Goal: Task Accomplishment & Management: Complete application form

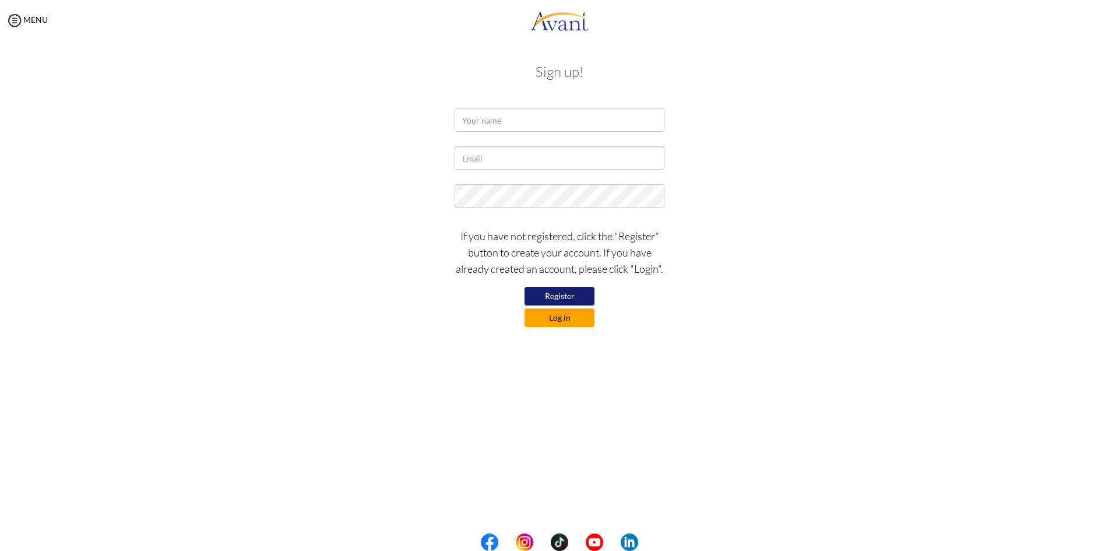
click at [567, 319] on button "Log in" at bounding box center [559, 317] width 70 height 19
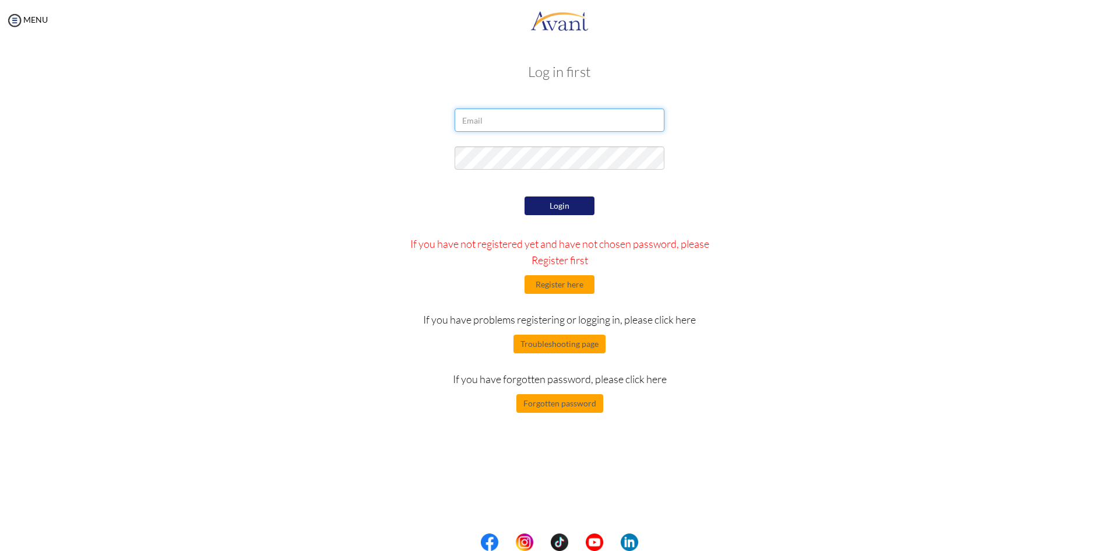
click at [556, 124] on input "email" at bounding box center [560, 119] width 210 height 23
type input "Oyiboshafiu@yahoo.com"
click at [558, 204] on button "Login" at bounding box center [559, 205] width 70 height 19
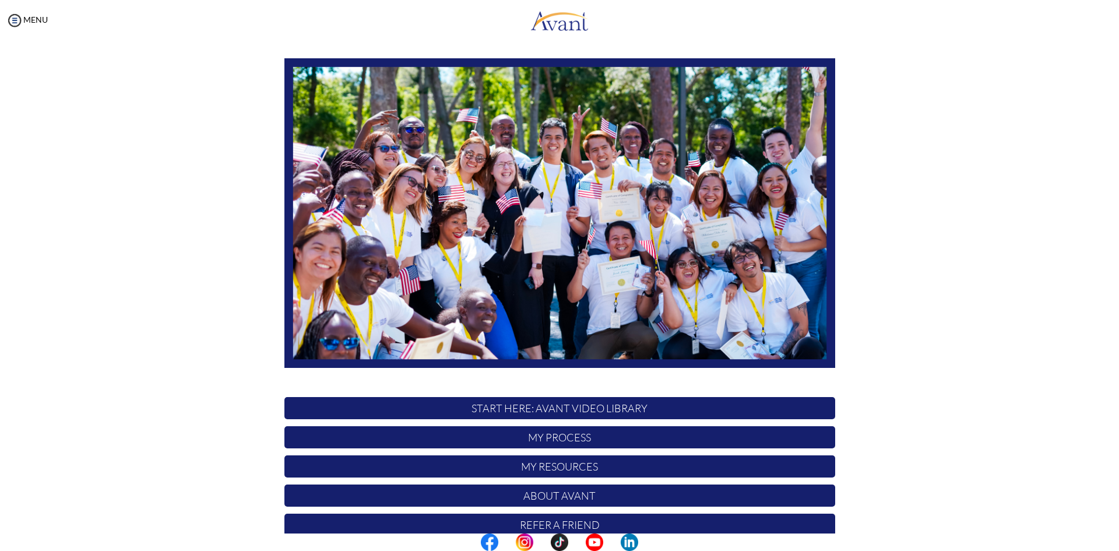
scroll to position [97, 0]
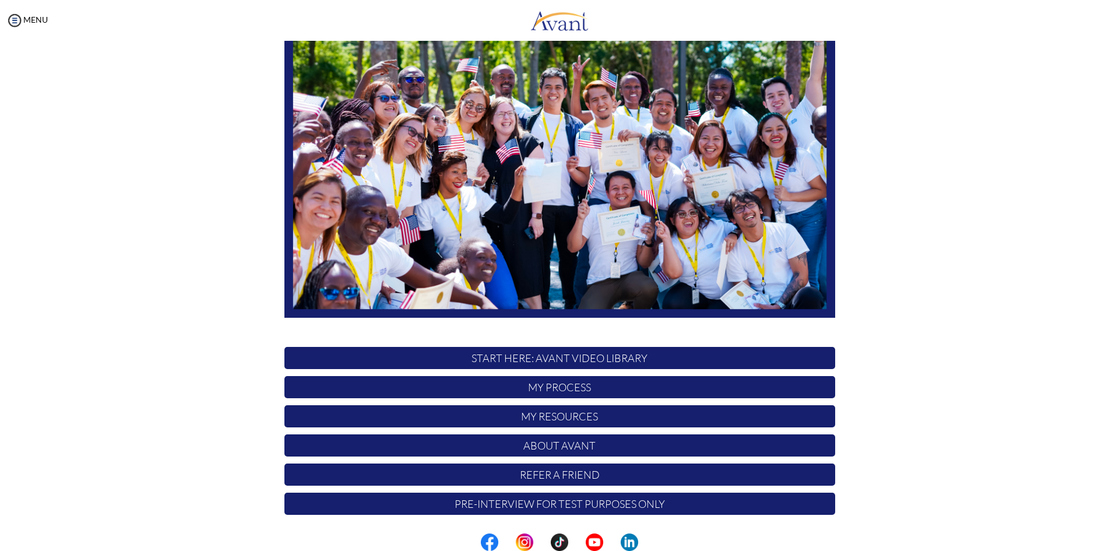
click at [613, 508] on p "Pre-Interview for test purposes only" at bounding box center [559, 503] width 551 height 22
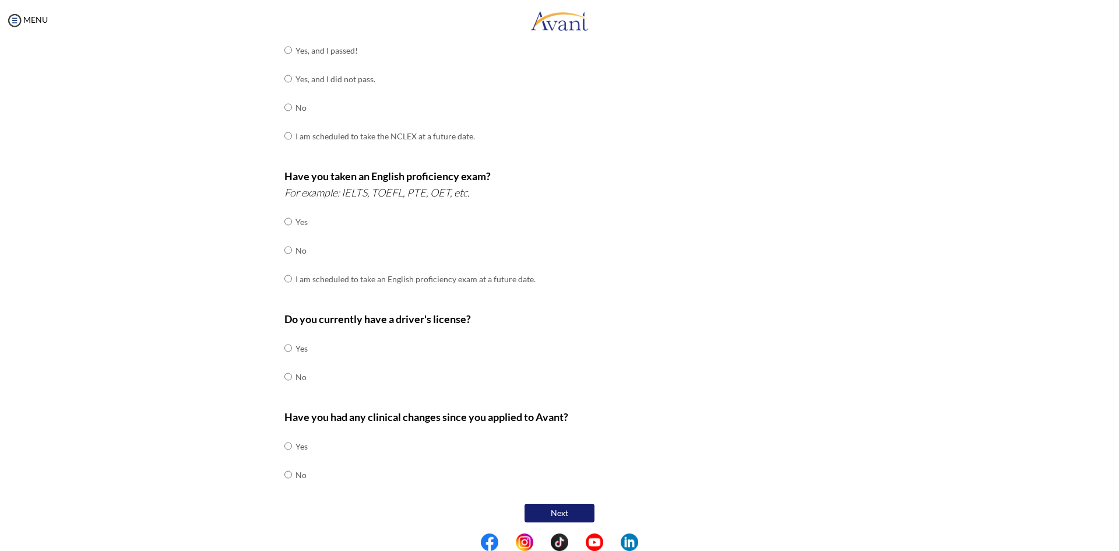
scroll to position [195, 0]
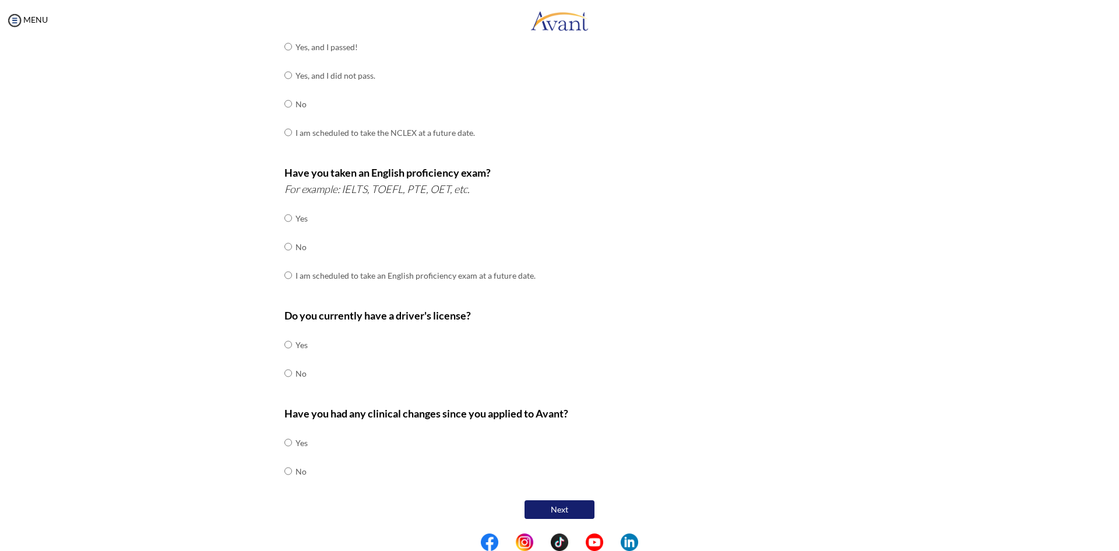
click at [565, 510] on button "Next" at bounding box center [559, 509] width 70 height 19
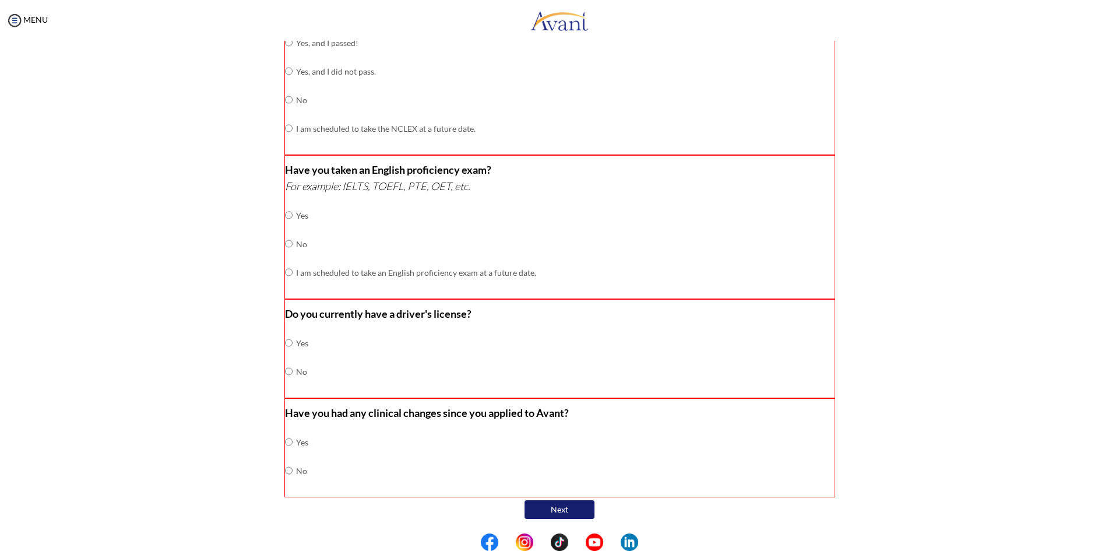
click at [859, 312] on div "Are you currently in school now? Yes No Have you taken the NCLEX-RN exam before…" at bounding box center [560, 211] width 682 height 622
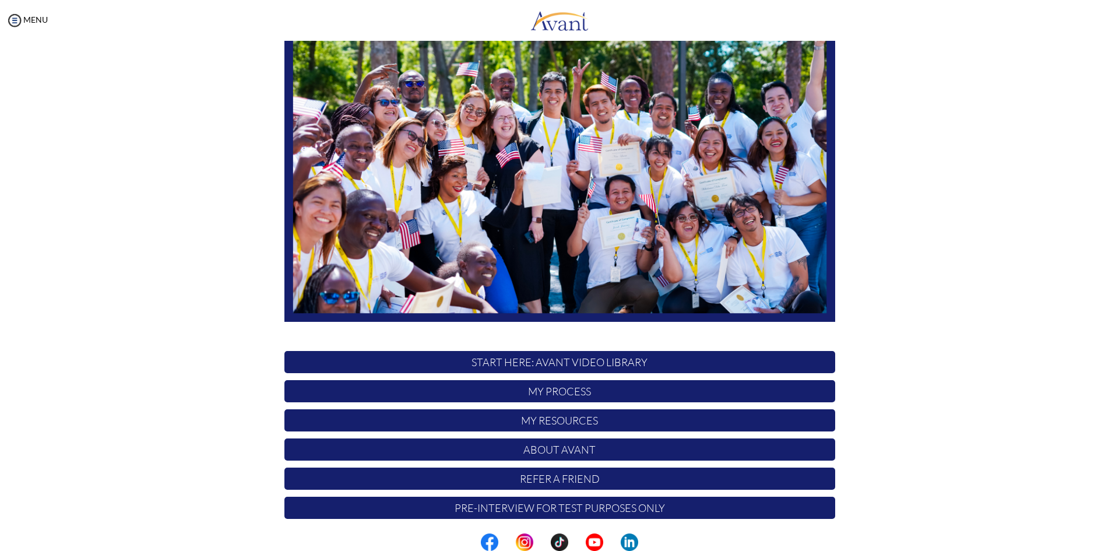
scroll to position [97, 0]
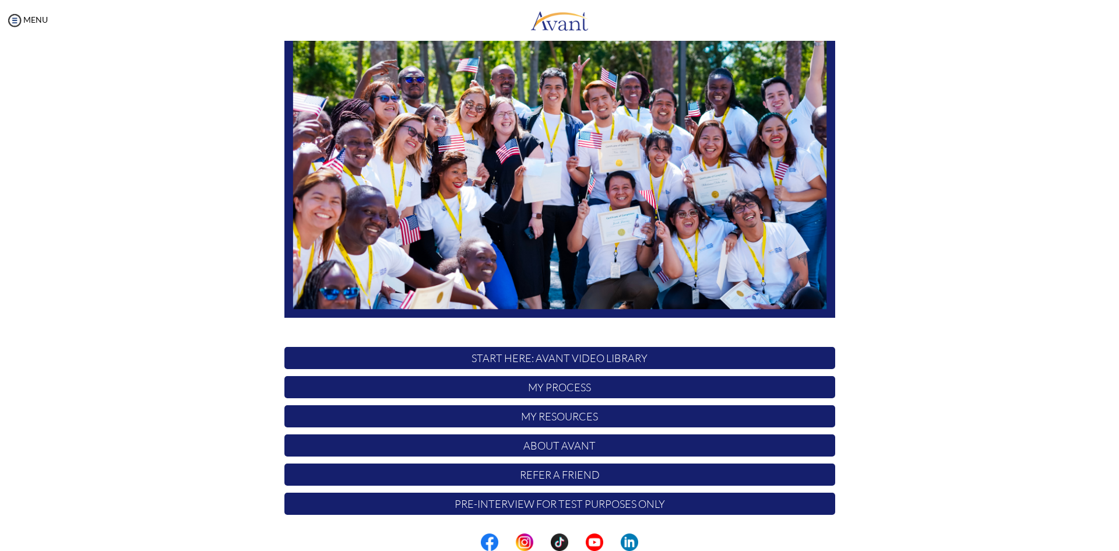
click at [536, 382] on p "My Process" at bounding box center [559, 387] width 551 height 22
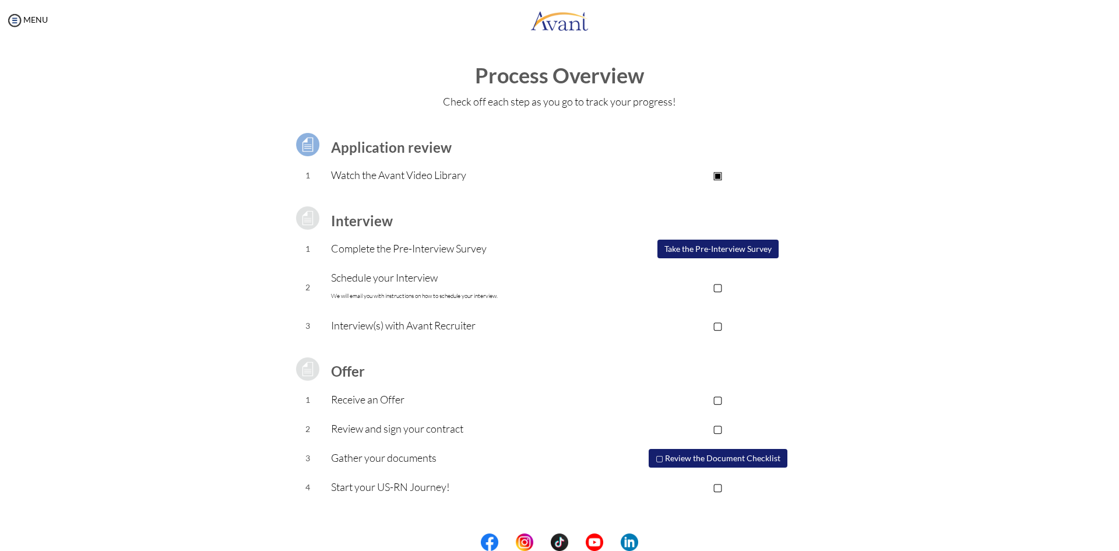
click at [717, 251] on button "Take the Pre-Interview Survey" at bounding box center [717, 248] width 121 height 19
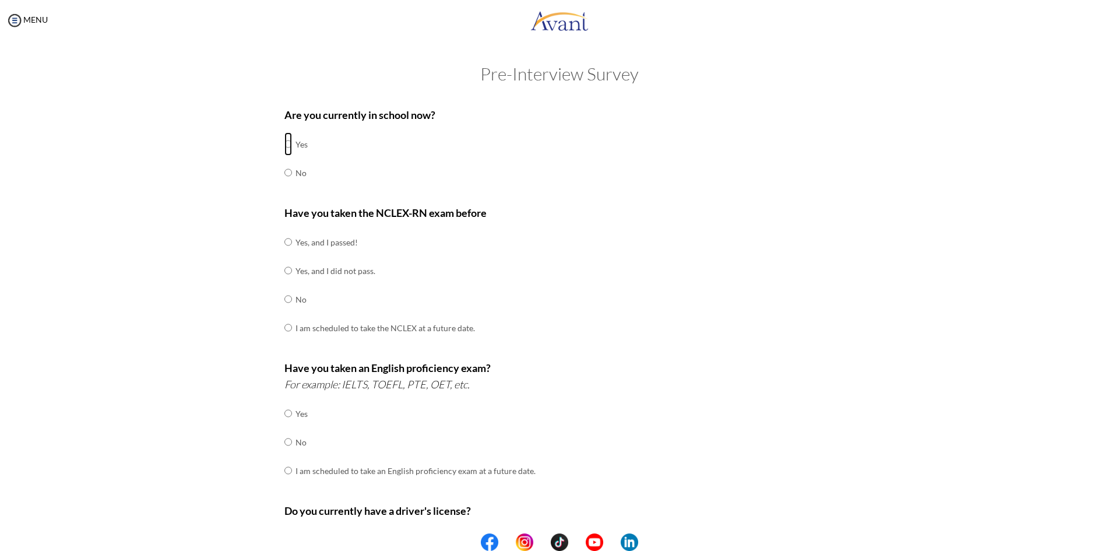
click at [284, 143] on input "radio" at bounding box center [288, 143] width 8 height 23
radio input "true"
click at [286, 253] on input "radio" at bounding box center [288, 241] width 8 height 23
radio input "true"
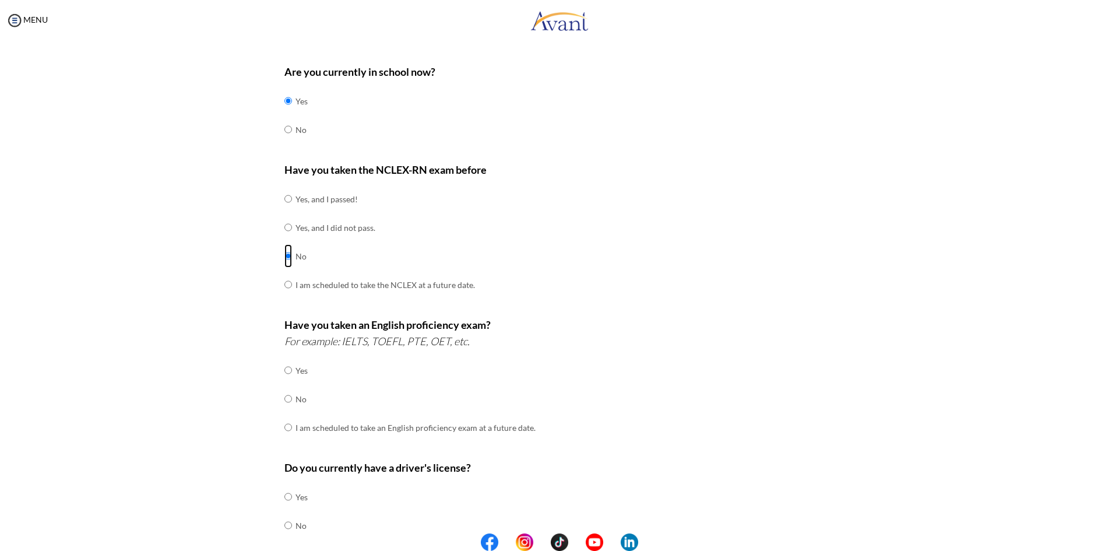
scroll to position [175, 0]
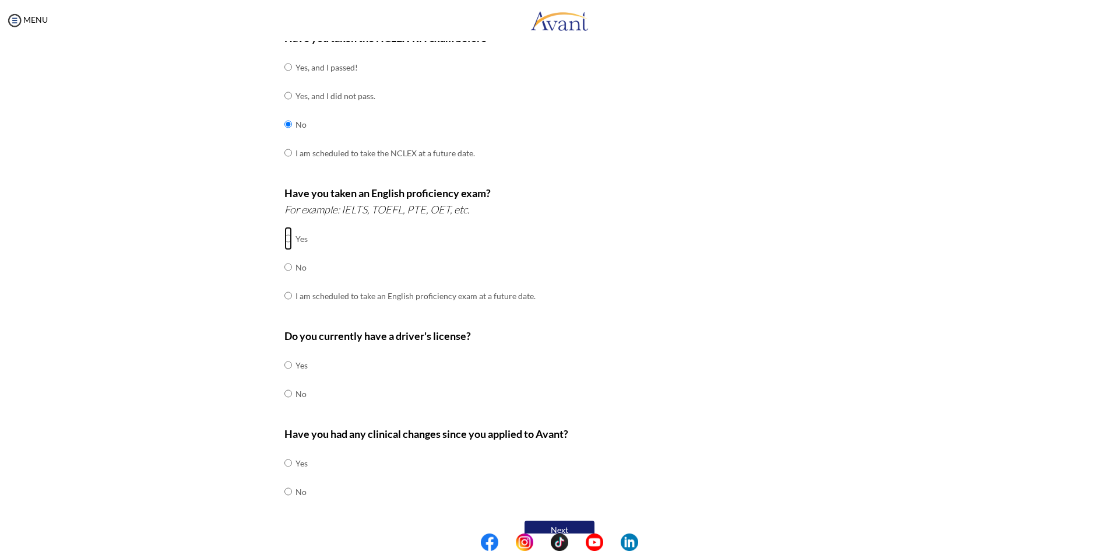
click at [284, 236] on input "radio" at bounding box center [288, 238] width 8 height 23
radio input "true"
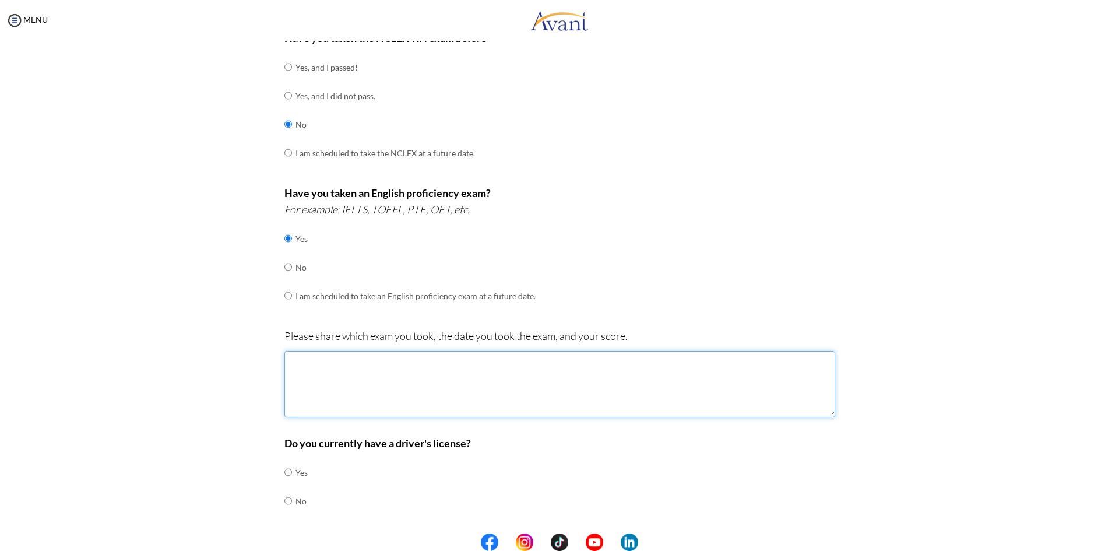
click at [359, 374] on textarea at bounding box center [559, 384] width 551 height 66
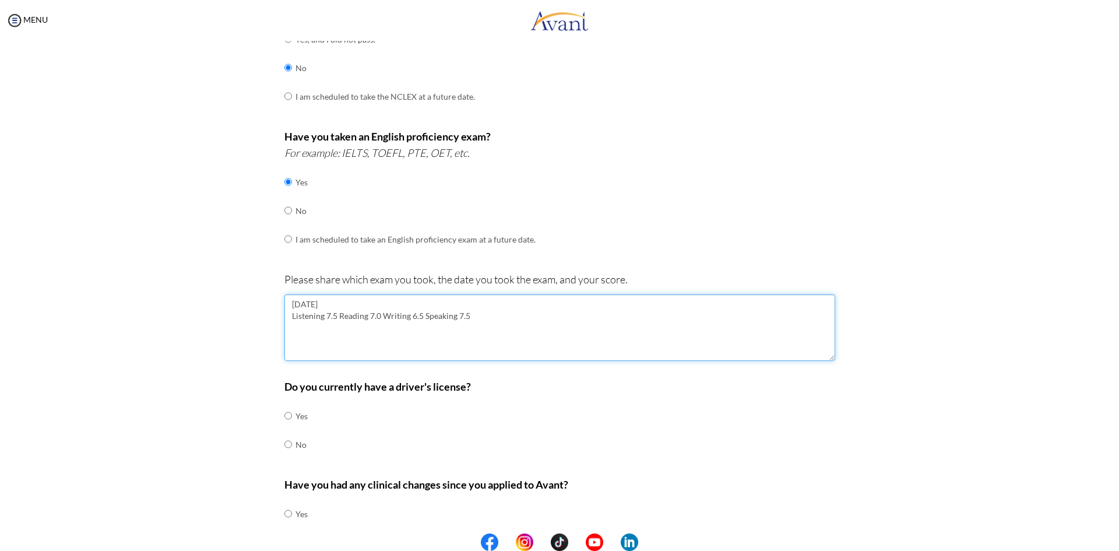
scroll to position [302, 0]
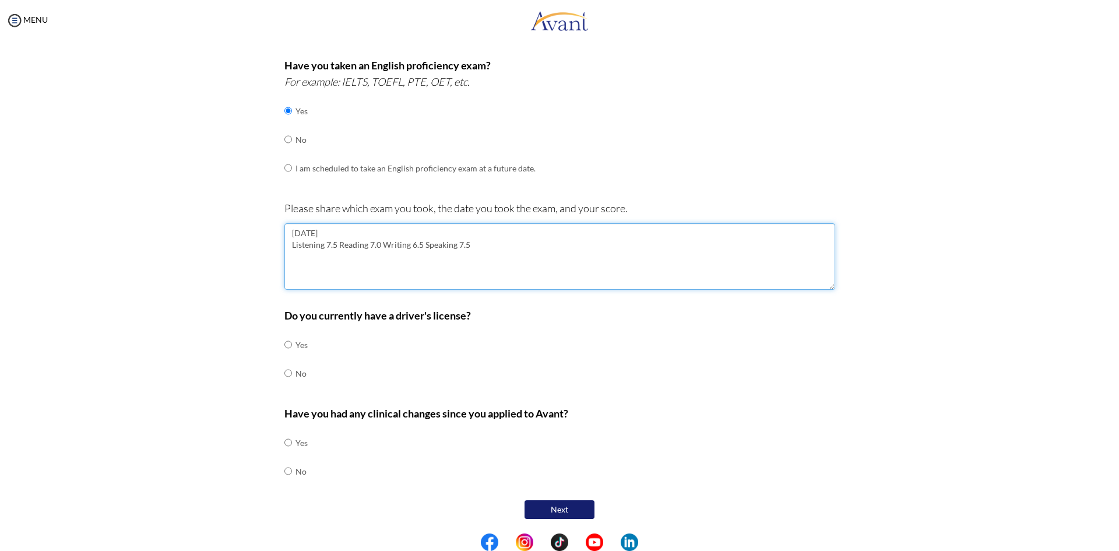
type textarea "[DATE] Listening 7.5 Reading 7.0 Writing 6.5 Speaking 7.5"
click at [292, 373] on td at bounding box center [293, 373] width 3 height 29
click at [284, 356] on input "radio" at bounding box center [288, 344] width 8 height 23
radio input "true"
click at [284, 454] on input "radio" at bounding box center [288, 442] width 8 height 23
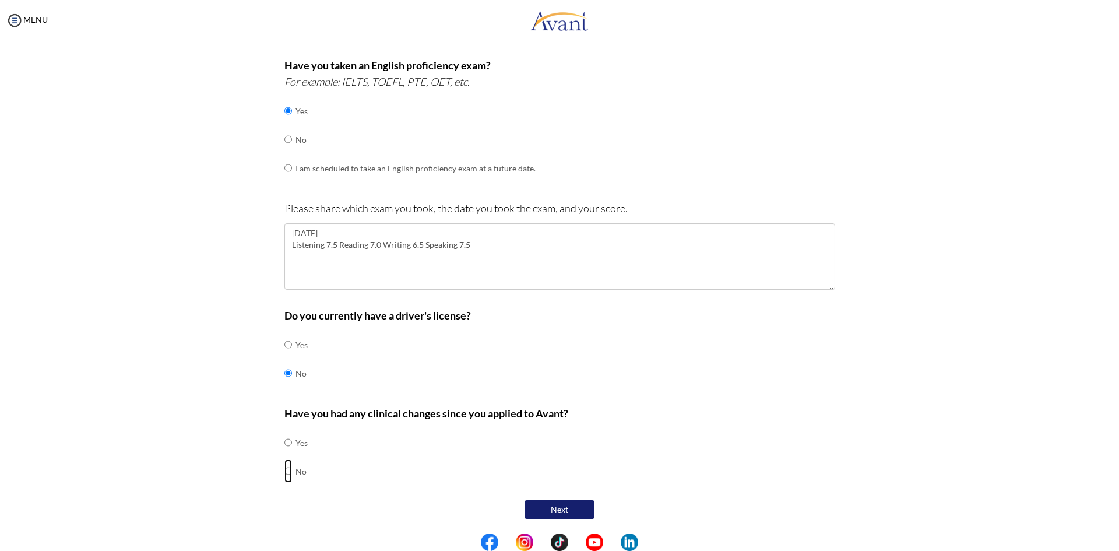
radio input "true"
click at [552, 511] on button "Next" at bounding box center [559, 509] width 70 height 19
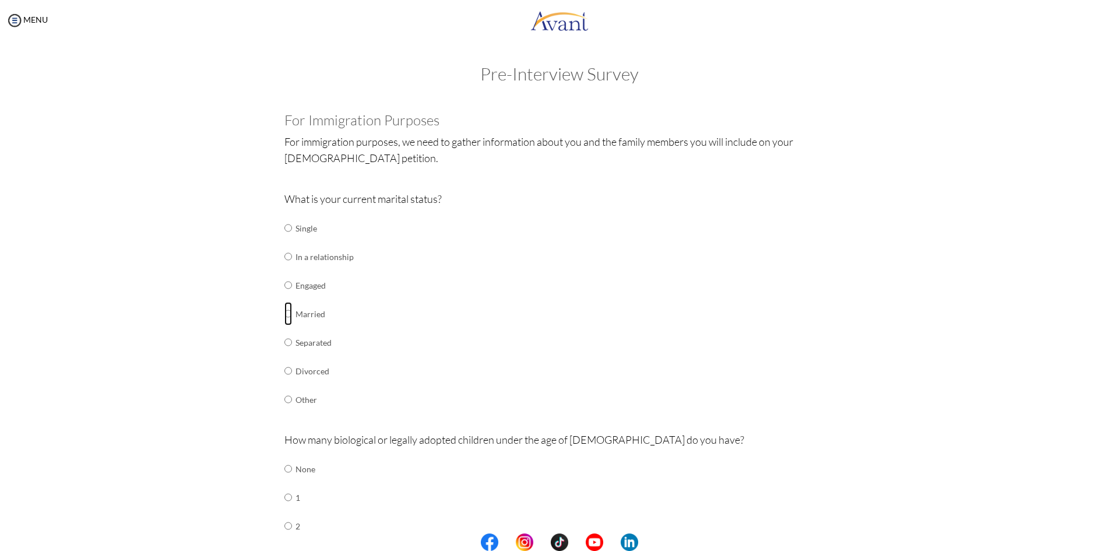
click at [286, 239] on input "radio" at bounding box center [288, 227] width 8 height 23
radio input "true"
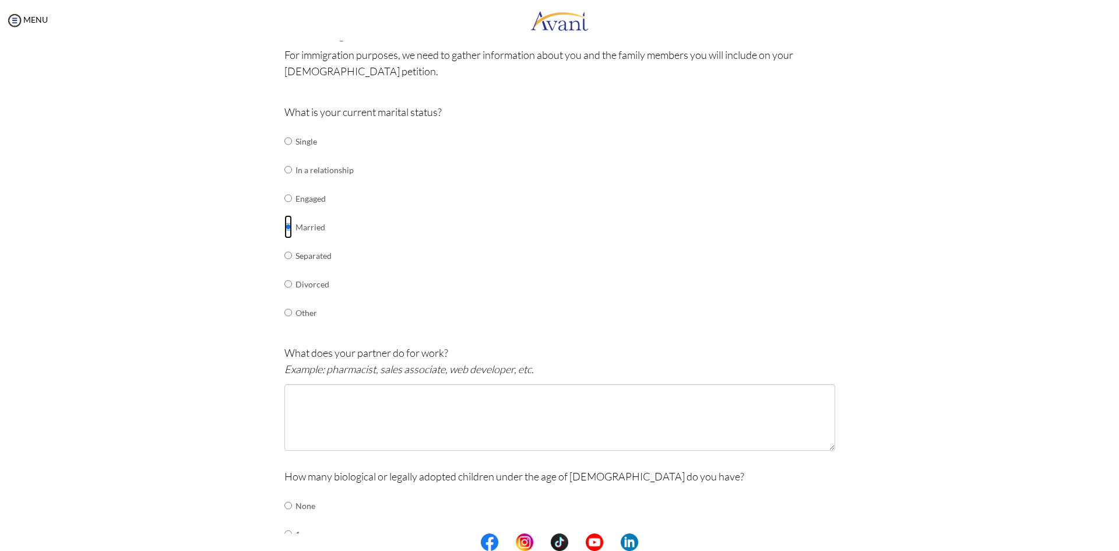
scroll to position [175, 0]
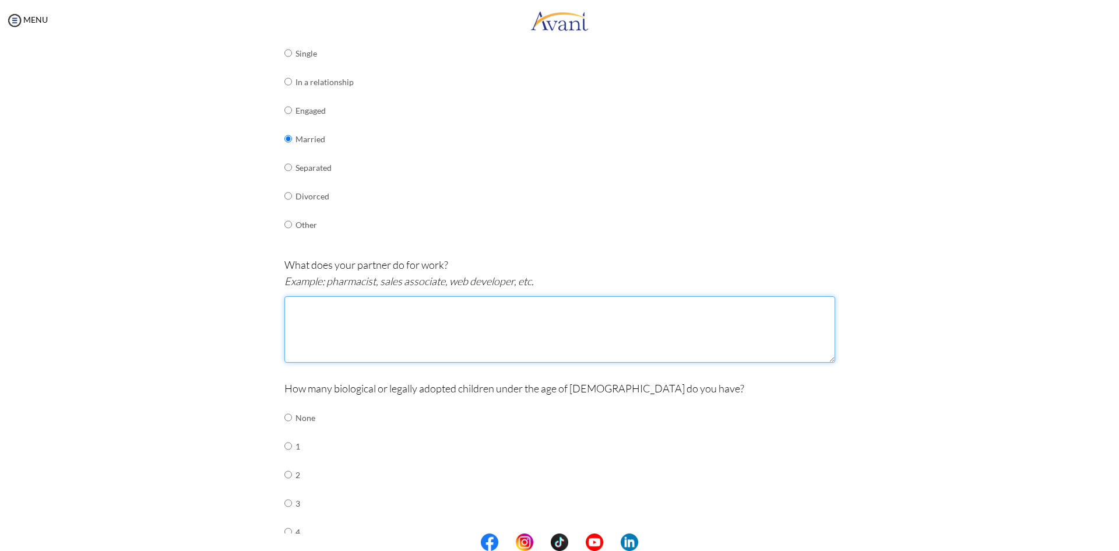
click at [358, 320] on textarea at bounding box center [559, 329] width 551 height 66
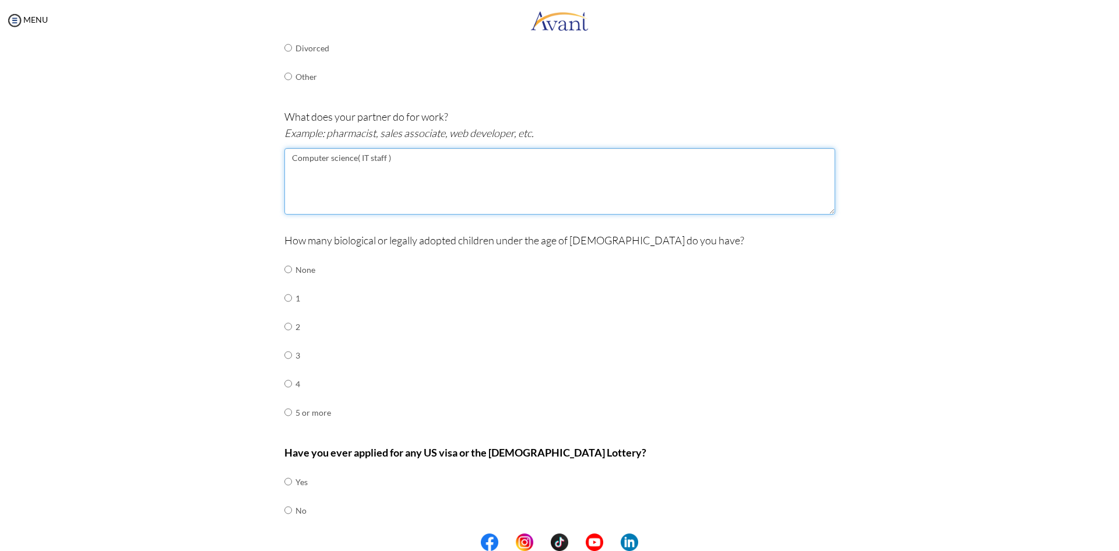
scroll to position [350, 0]
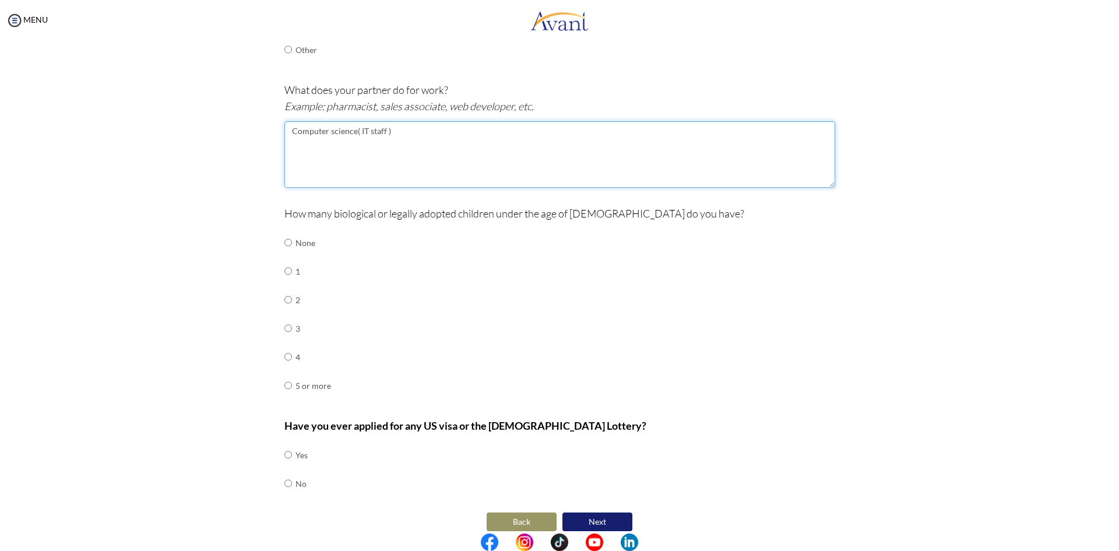
type textarea "Computer science( IT staff )"
click at [285, 241] on input "radio" at bounding box center [288, 242] width 8 height 23
radio input "true"
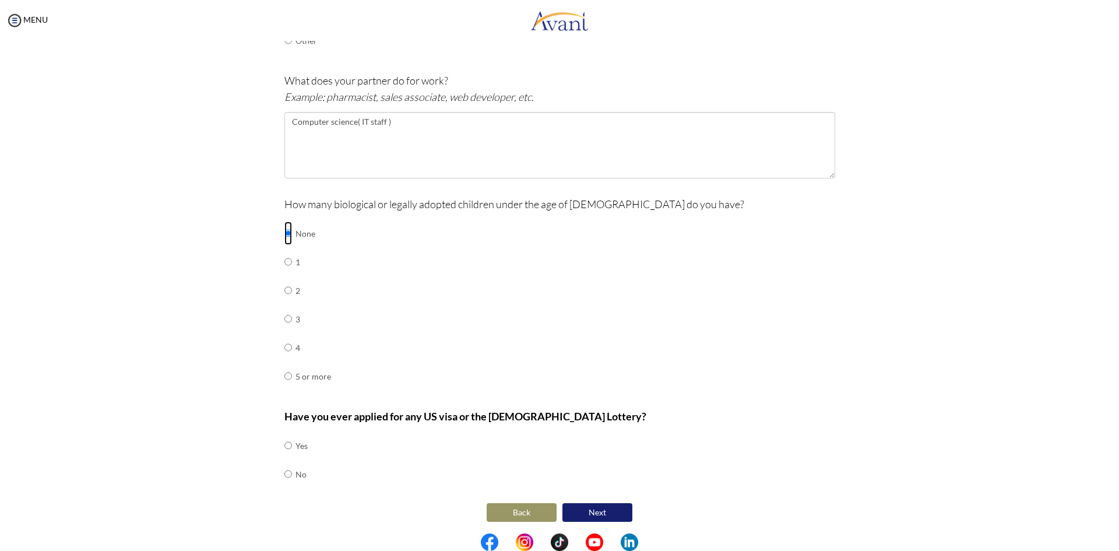
scroll to position [362, 0]
drag, startPoint x: 283, startPoint y: 473, endPoint x: 382, endPoint y: 487, distance: 99.5
click at [284, 454] on input "radio" at bounding box center [288, 442] width 8 height 23
radio input "true"
click at [586, 511] on button "Next" at bounding box center [597, 510] width 70 height 20
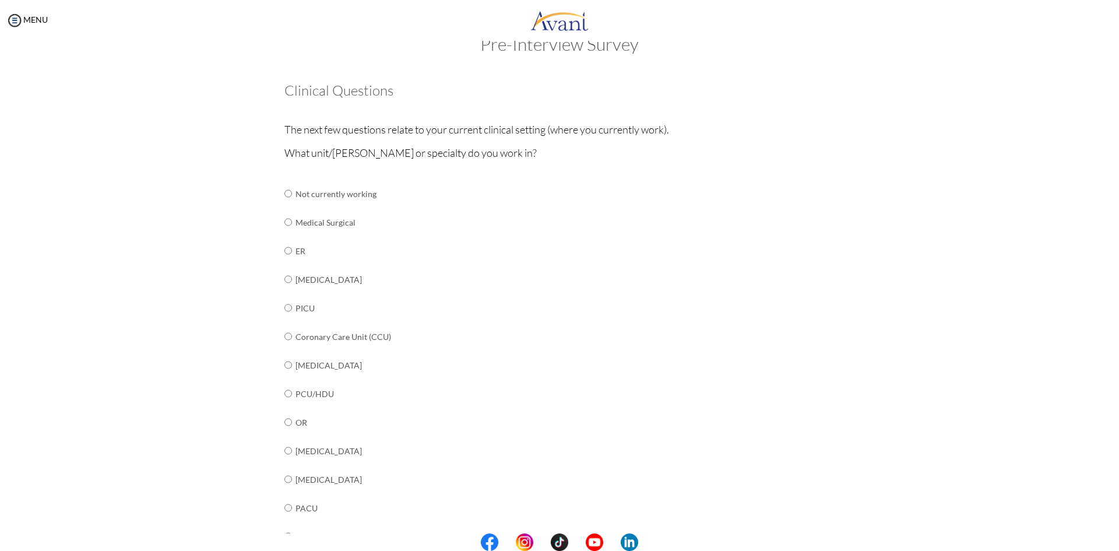
scroll to position [58, 0]
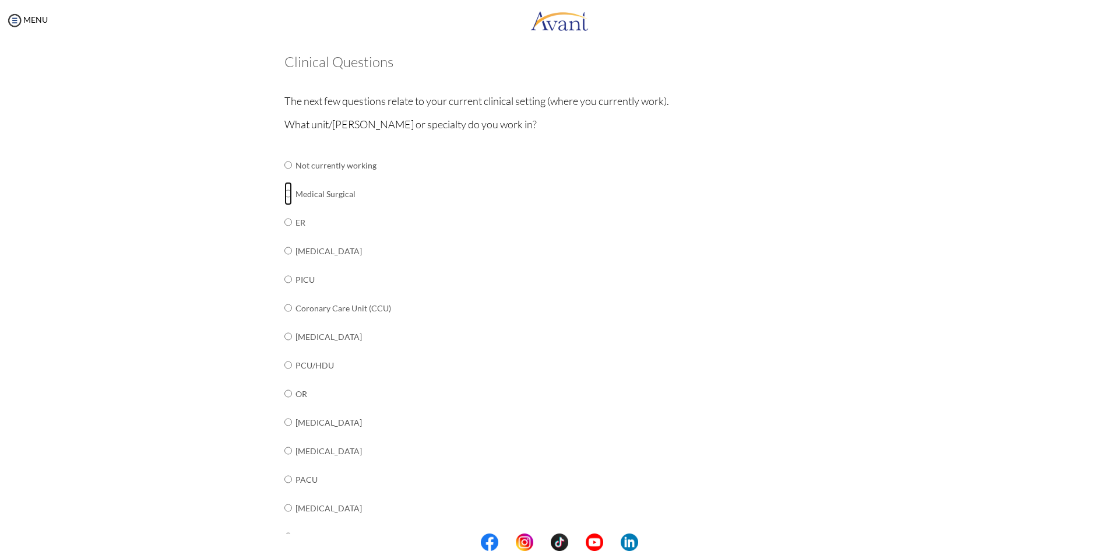
click at [284, 177] on input "radio" at bounding box center [288, 164] width 8 height 23
radio input "true"
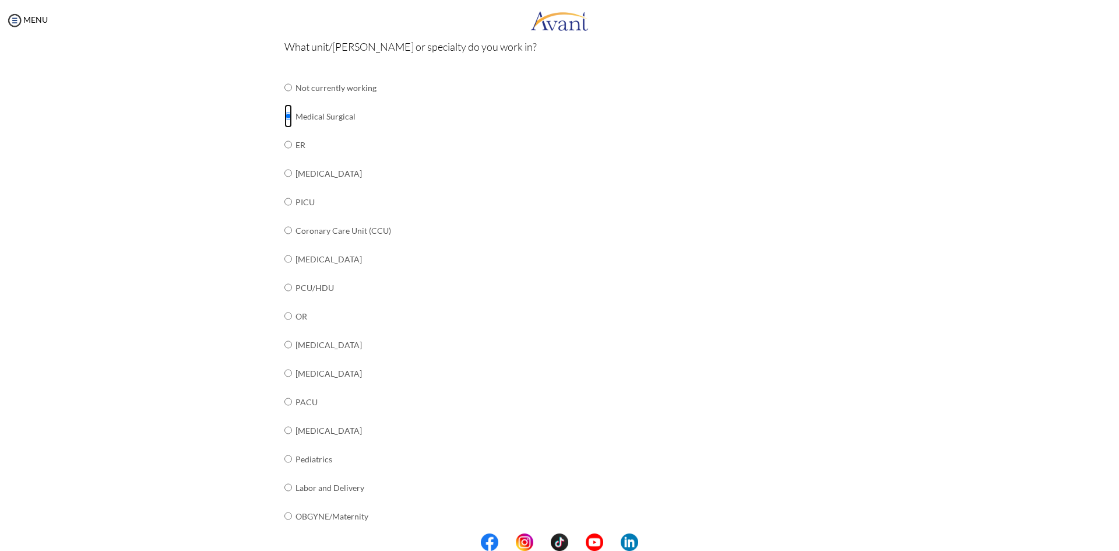
scroll to position [295, 0]
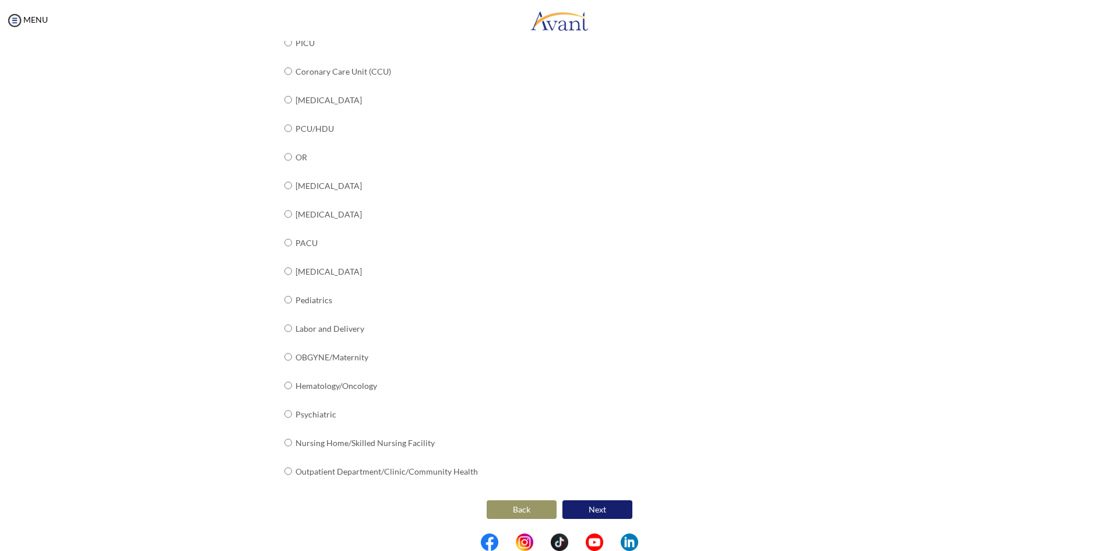
click at [593, 507] on button "Next" at bounding box center [597, 509] width 70 height 19
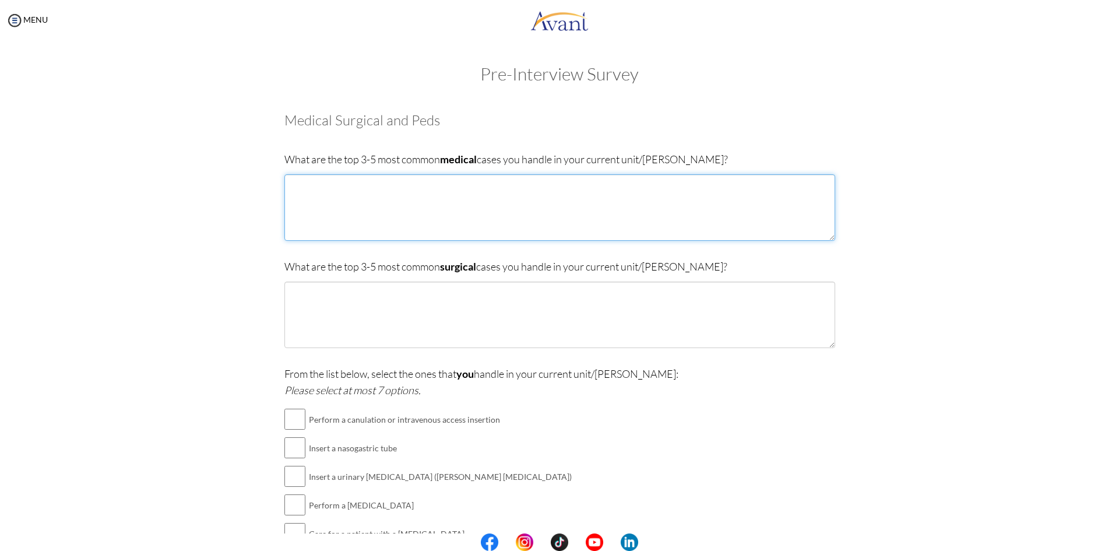
click at [420, 205] on textarea at bounding box center [559, 207] width 551 height 66
type textarea "2"
click at [340, 207] on textarea "1. Diabetes 2. Cardiac related cases ( Hypertension, Heart failure ) 3. Stroke(…" at bounding box center [559, 207] width 551 height 66
type textarea "1. [MEDICAL_DATA] 2. Cardiac related cases ( [MEDICAL_DATA], [MEDICAL_DATA] ) 3…"
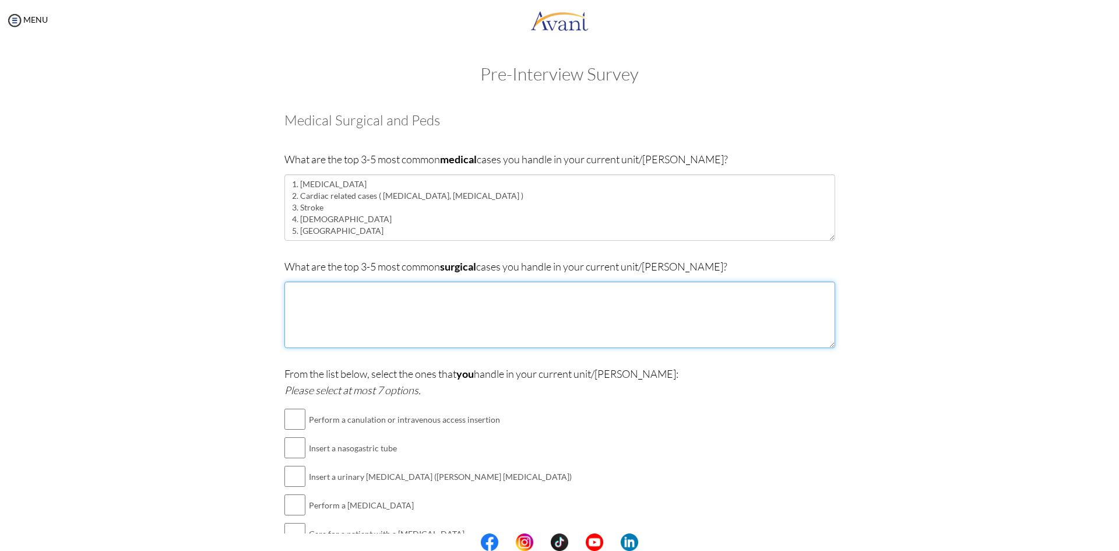
drag, startPoint x: 361, startPoint y: 312, endPoint x: 369, endPoint y: 316, distance: 8.9
click at [367, 315] on textarea at bounding box center [559, 314] width 551 height 66
click at [304, 291] on textarea "1. Herniar repaire" at bounding box center [559, 314] width 551 height 66
click at [335, 293] on textarea "1. Hernia repaire" at bounding box center [559, 314] width 551 height 66
click at [368, 326] on textarea "1. Hernia repair : pre and post surgical care 2. Appendectomy: pre and post sur…" at bounding box center [559, 314] width 551 height 66
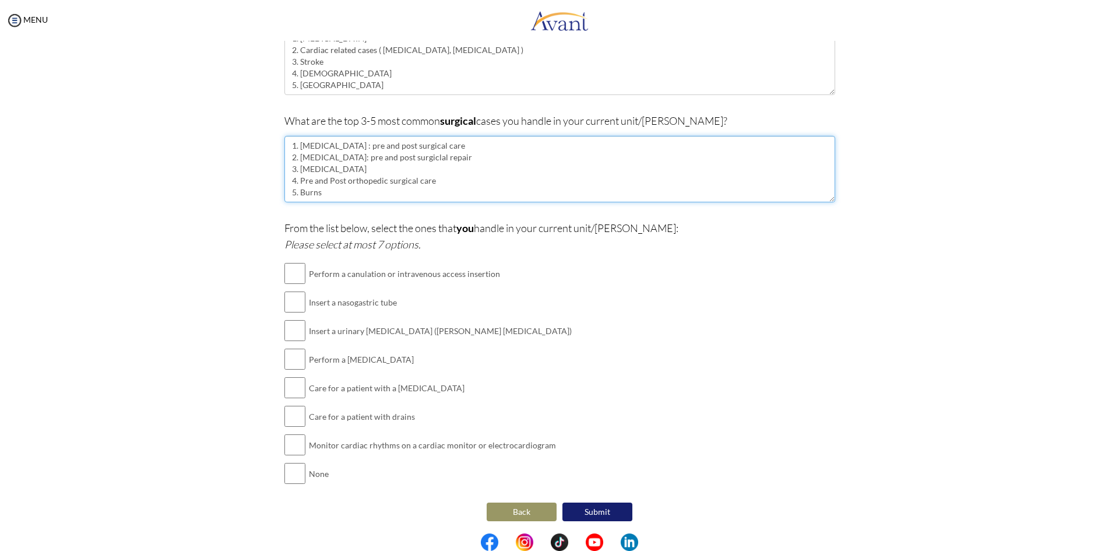
scroll to position [148, 0]
type textarea "1. [MEDICAL_DATA] : pre and post surgical care 2. [MEDICAL_DATA]: pre and post …"
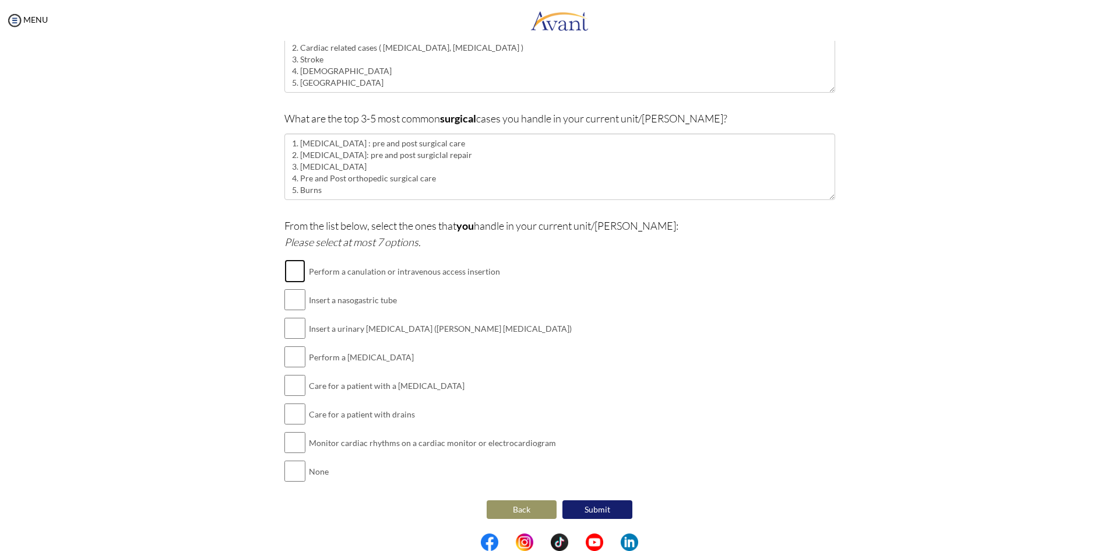
click at [291, 272] on input "checkbox" at bounding box center [294, 270] width 21 height 23
checkbox input "true"
click at [288, 301] on input "checkbox" at bounding box center [294, 299] width 21 height 23
checkbox input "true"
click at [284, 325] on input "checkbox" at bounding box center [294, 327] width 21 height 23
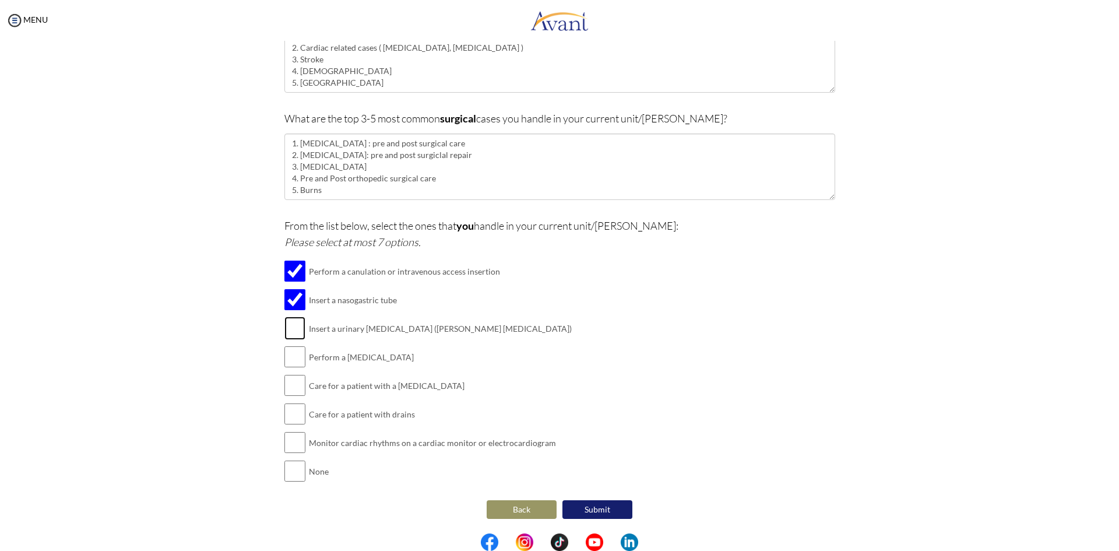
checkbox input "true"
click at [294, 362] on input "checkbox" at bounding box center [294, 356] width 21 height 23
checkbox input "true"
click at [293, 392] on input "checkbox" at bounding box center [294, 385] width 21 height 23
checkbox input "true"
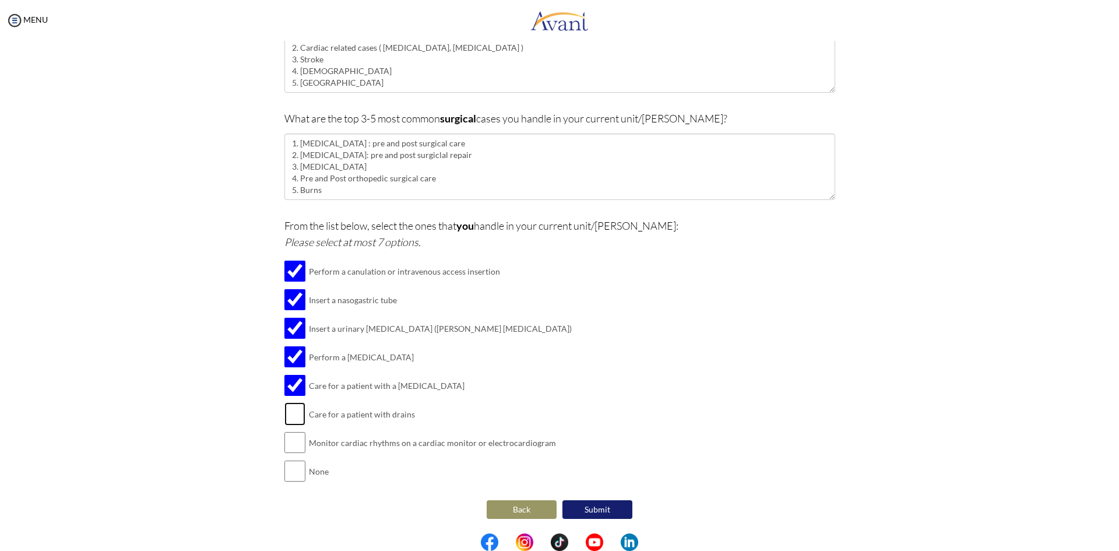
click at [284, 418] on input "checkbox" at bounding box center [294, 413] width 21 height 23
checkbox input "true"
click at [293, 449] on input "checkbox" at bounding box center [294, 442] width 21 height 23
checkbox input "true"
click at [293, 474] on input "checkbox" at bounding box center [294, 470] width 21 height 23
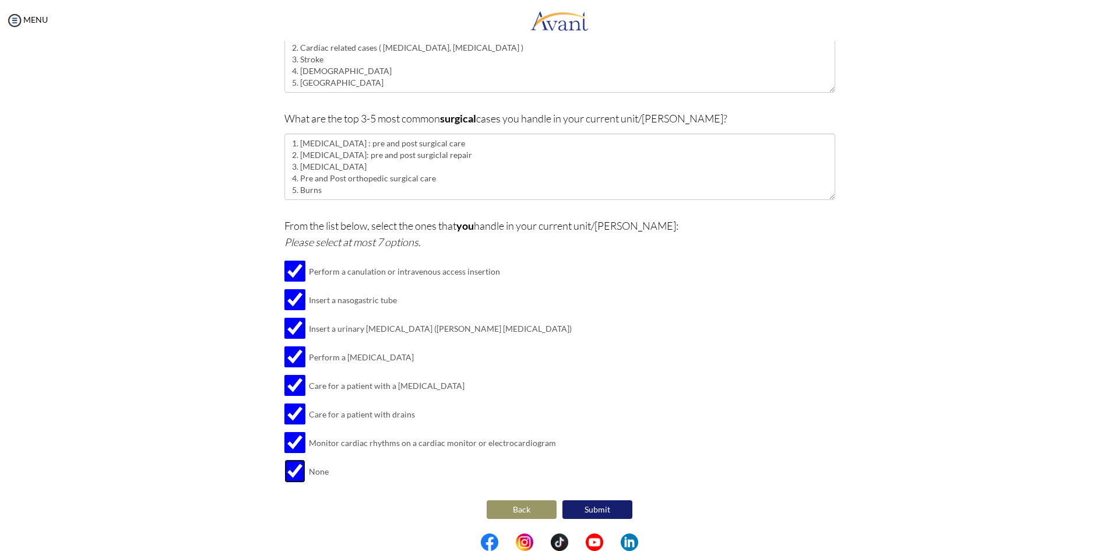
click at [288, 470] on input "checkbox" at bounding box center [294, 470] width 21 height 23
checkbox input "false"
click at [590, 516] on button "Submit" at bounding box center [597, 509] width 70 height 19
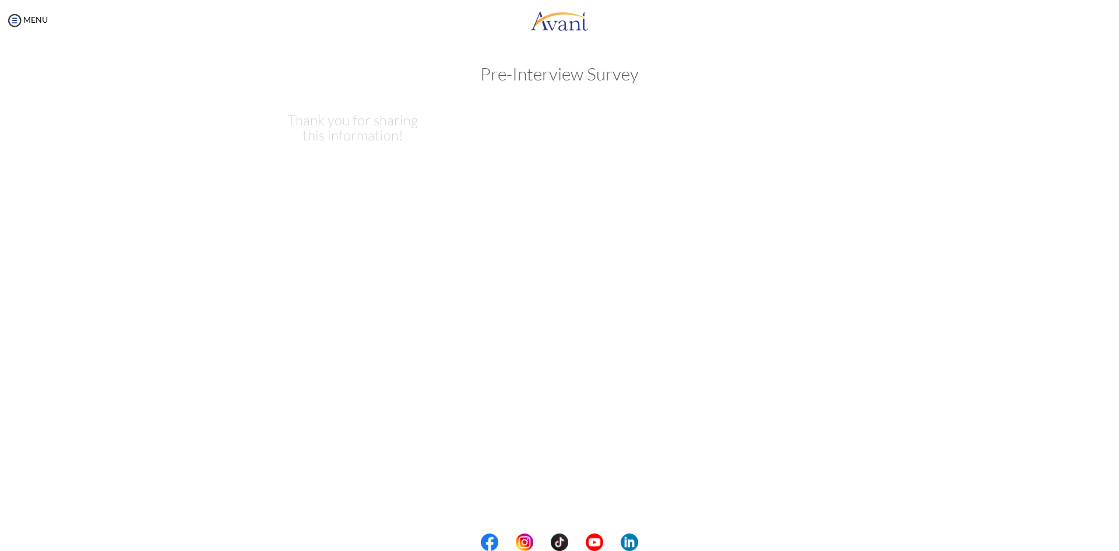
scroll to position [0, 0]
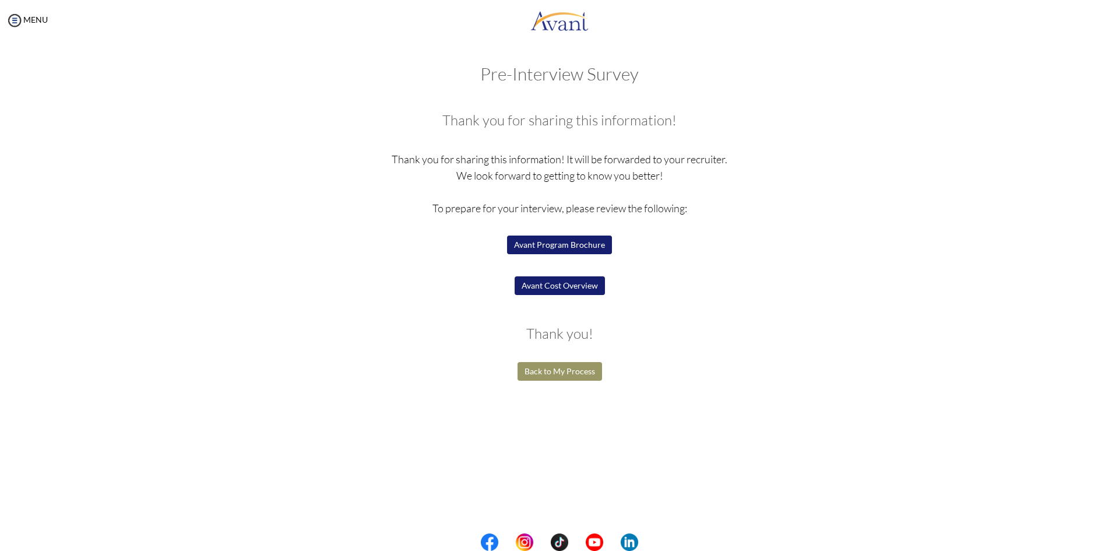
drag, startPoint x: 532, startPoint y: 289, endPoint x: 869, endPoint y: 159, distance: 361.5
click at [877, 156] on div "Are you currently in school now? Yes No Have you taken the NCLEX-RN exam before…" at bounding box center [560, 242] width 682 height 283
drag, startPoint x: 563, startPoint y: 240, endPoint x: 404, endPoint y: 296, distance: 168.6
click at [397, 297] on p "Thank you for sharing this information! It will be forwarded to your recruiter.…" at bounding box center [559, 232] width 551 height 163
click at [556, 288] on button "Avant Cost Overview" at bounding box center [560, 285] width 90 height 19
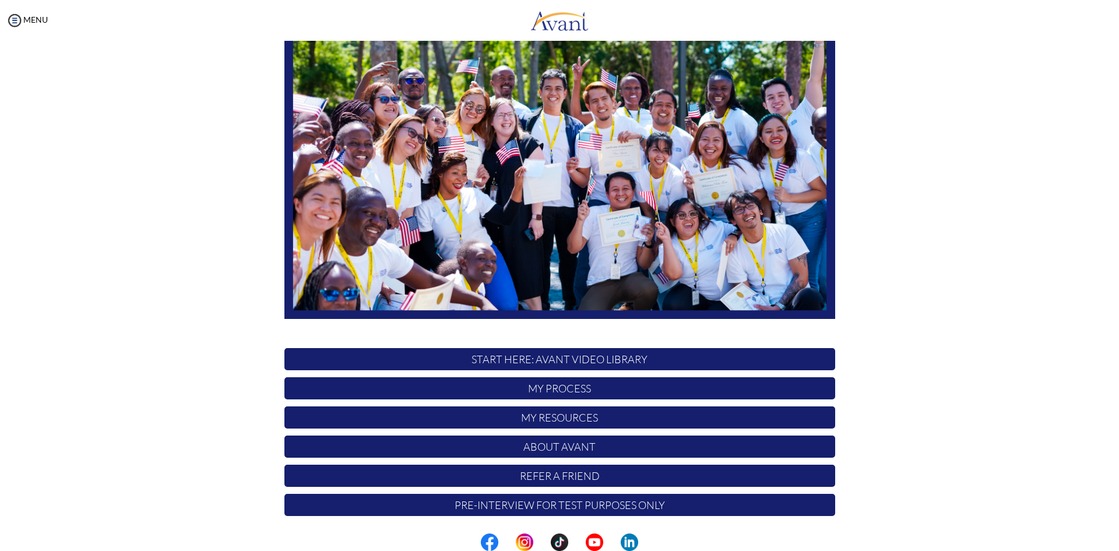
scroll to position [97, 0]
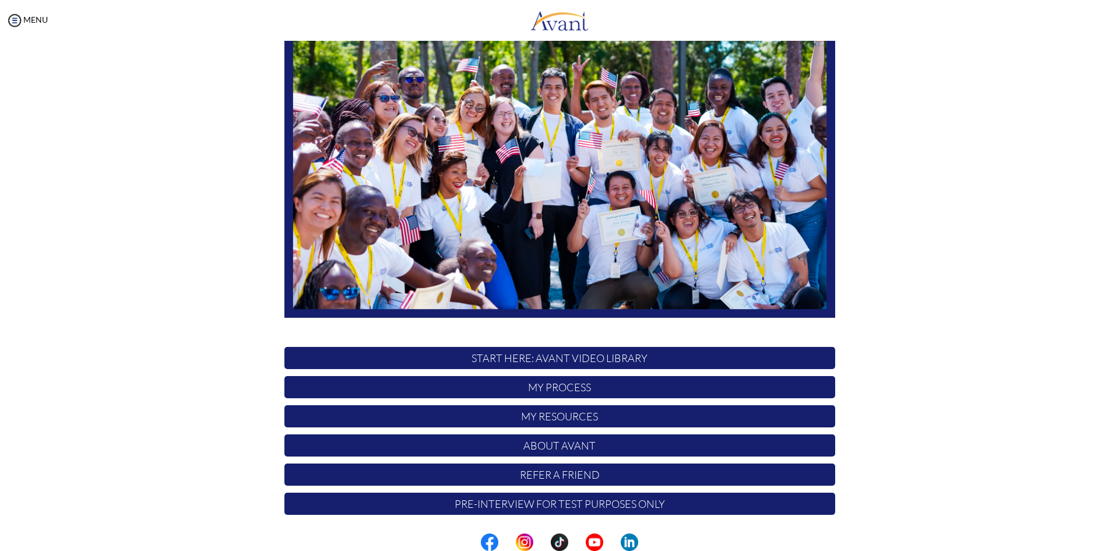
click at [559, 444] on p "About Avant" at bounding box center [559, 445] width 551 height 22
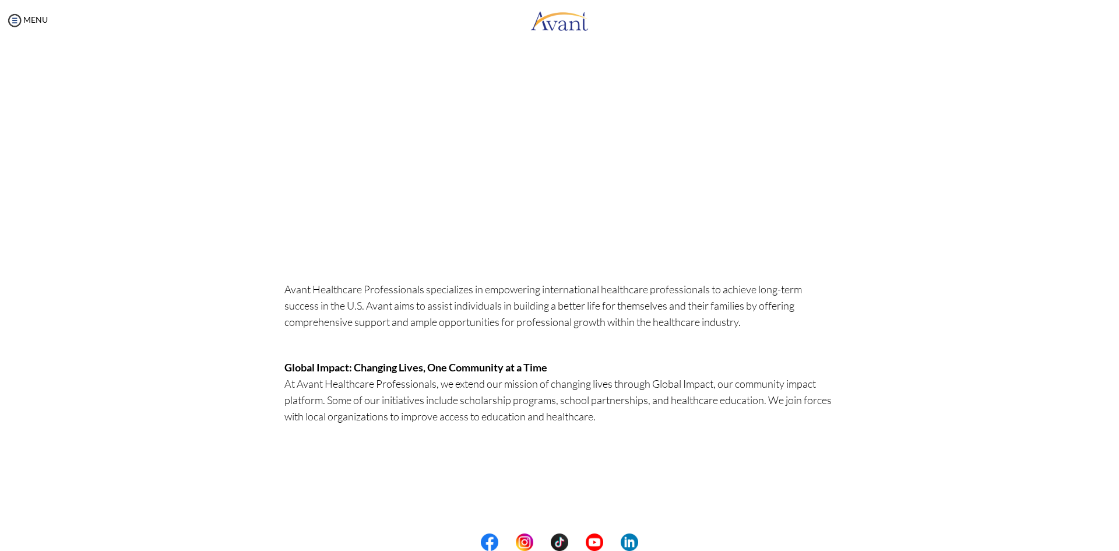
scroll to position [193, 0]
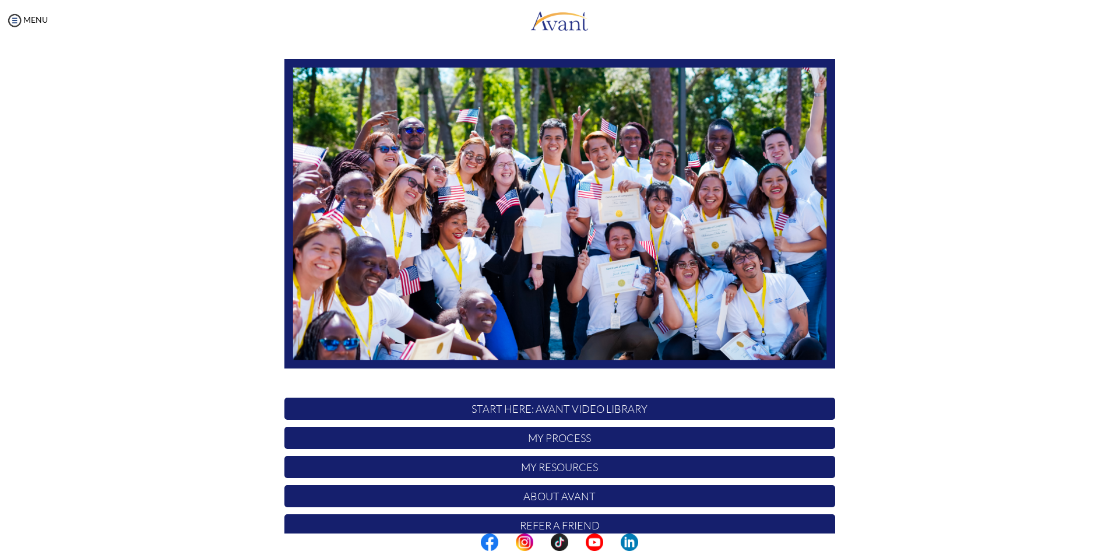
scroll to position [97, 0]
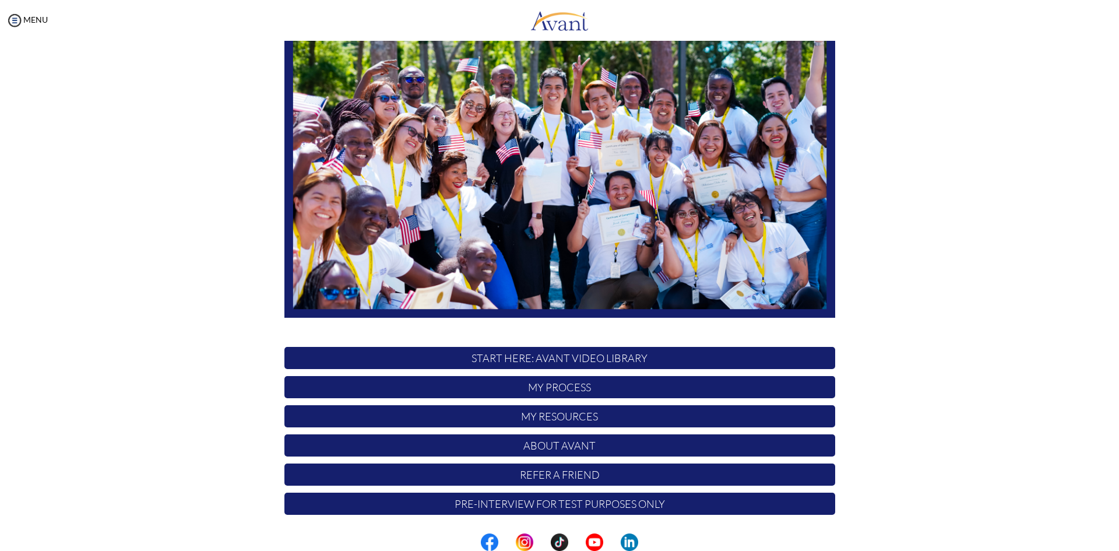
click at [549, 508] on p "Pre-Interview for test purposes only" at bounding box center [559, 503] width 551 height 22
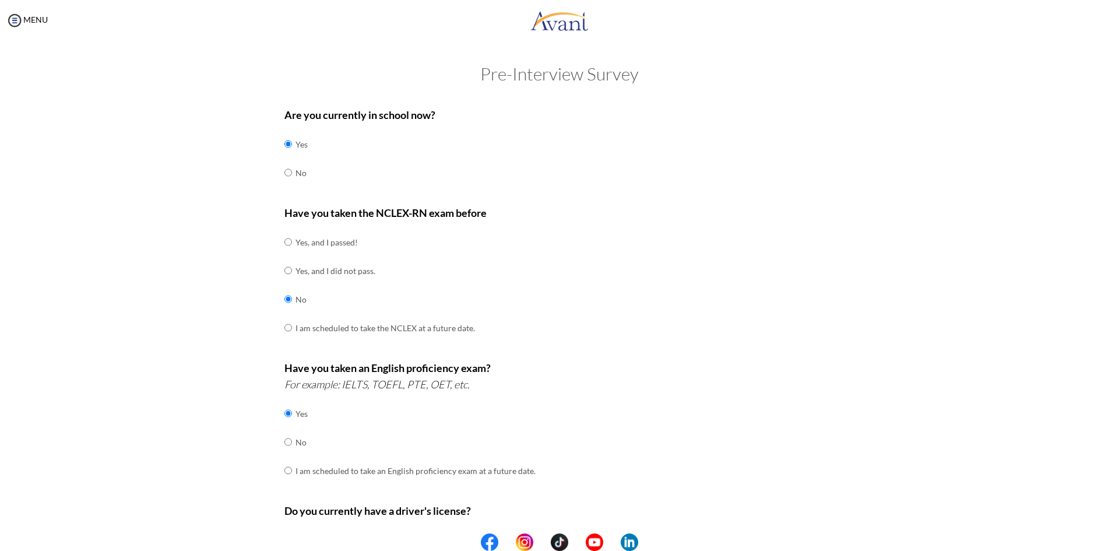
scroll to position [195, 0]
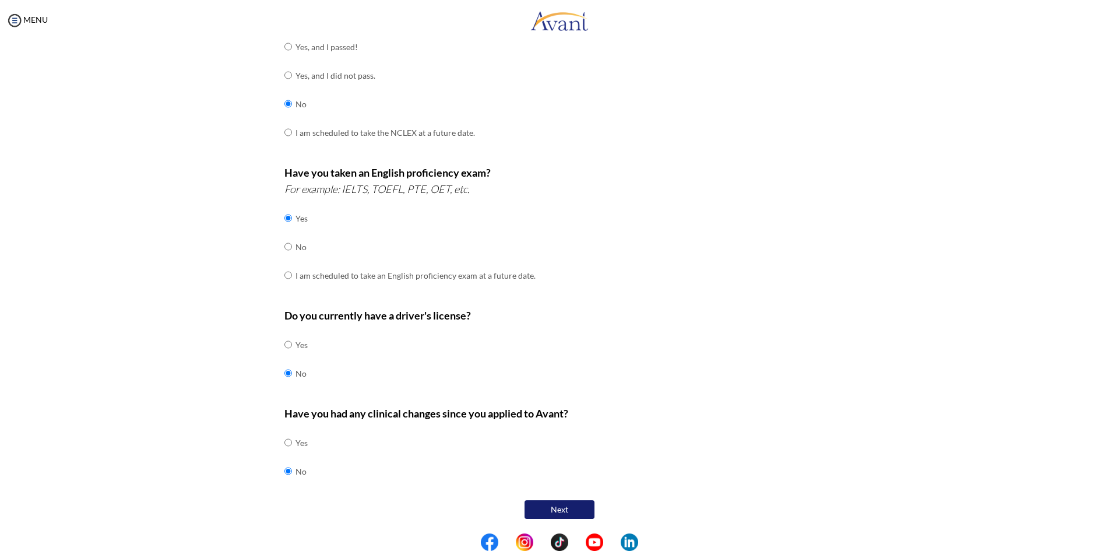
click at [552, 509] on button "Next" at bounding box center [559, 509] width 70 height 19
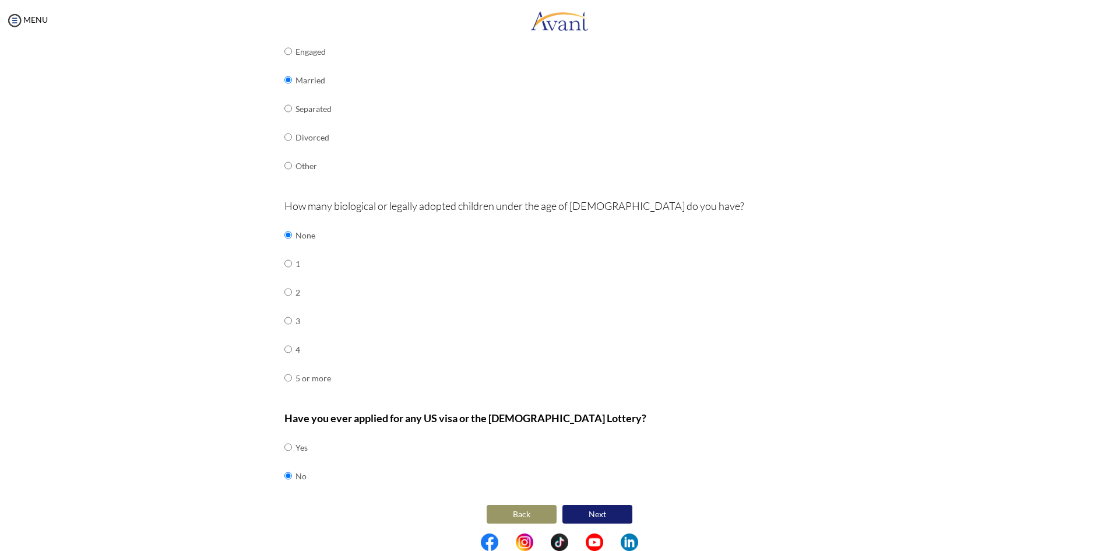
scroll to position [238, 0]
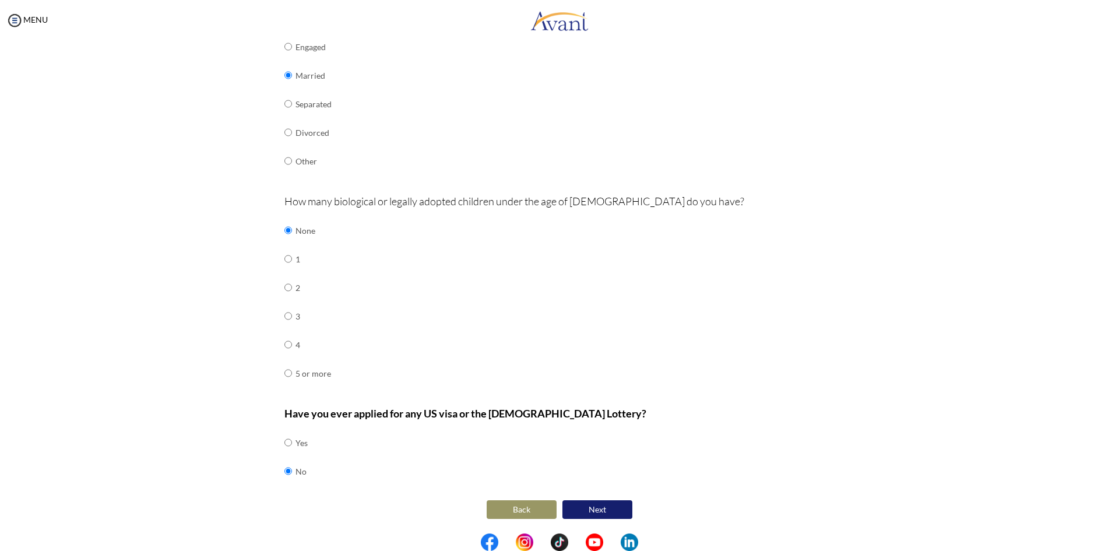
click at [590, 502] on button "Next" at bounding box center [597, 509] width 70 height 19
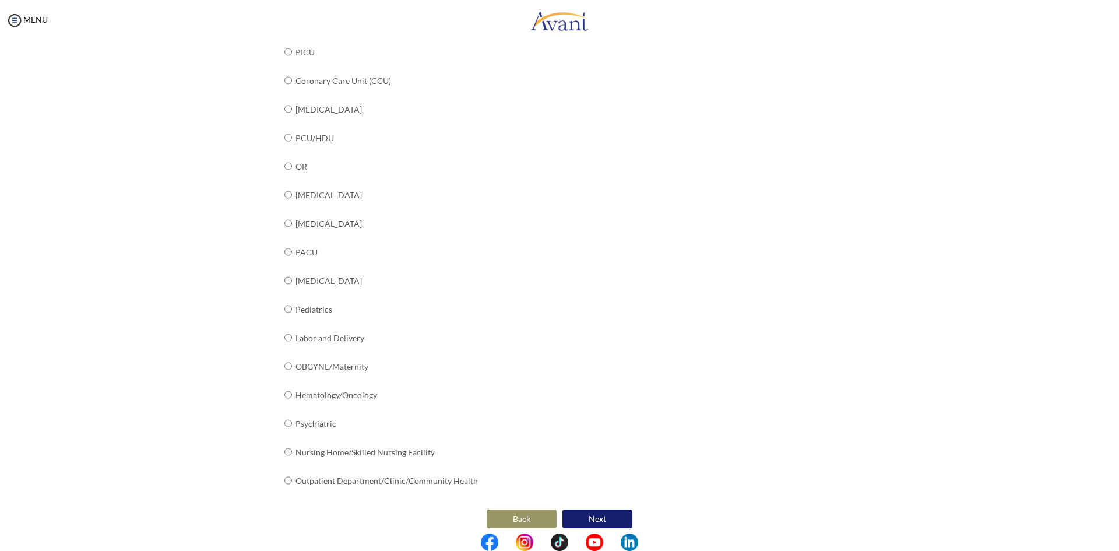
scroll to position [291, 0]
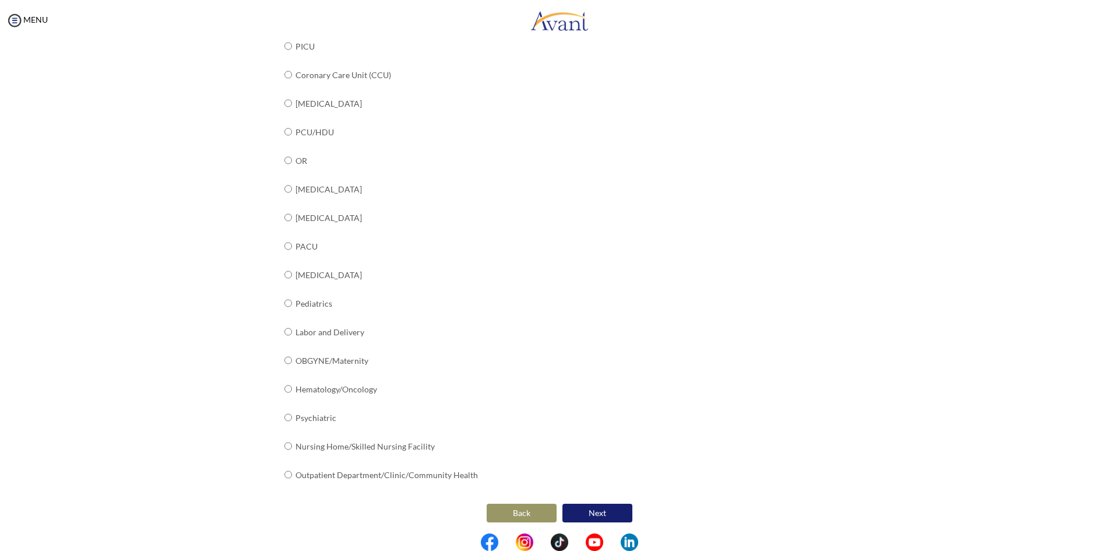
click at [591, 509] on button "Next" at bounding box center [597, 512] width 70 height 19
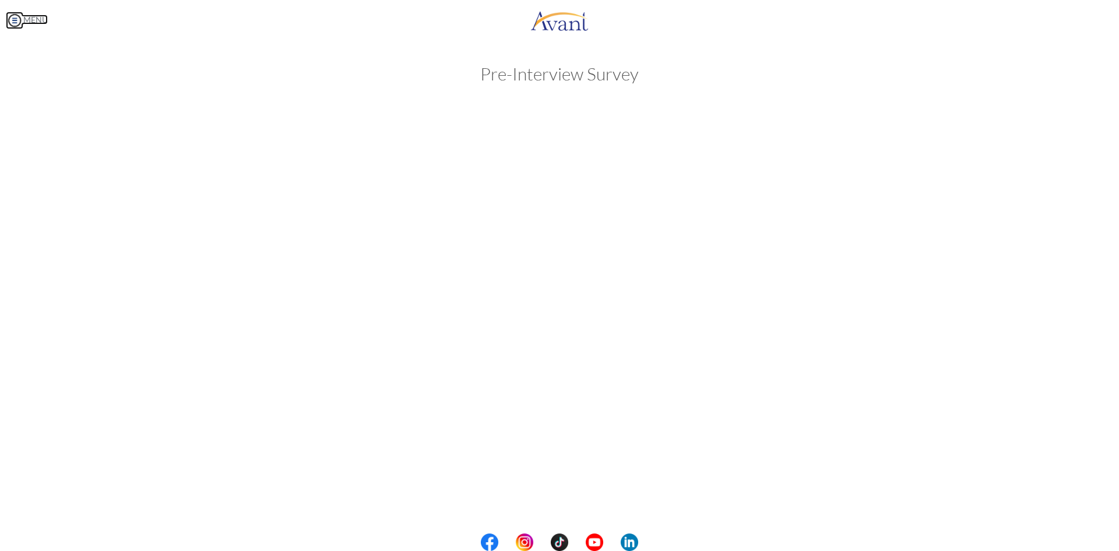
click at [15, 22] on img at bounding box center [14, 20] width 17 height 17
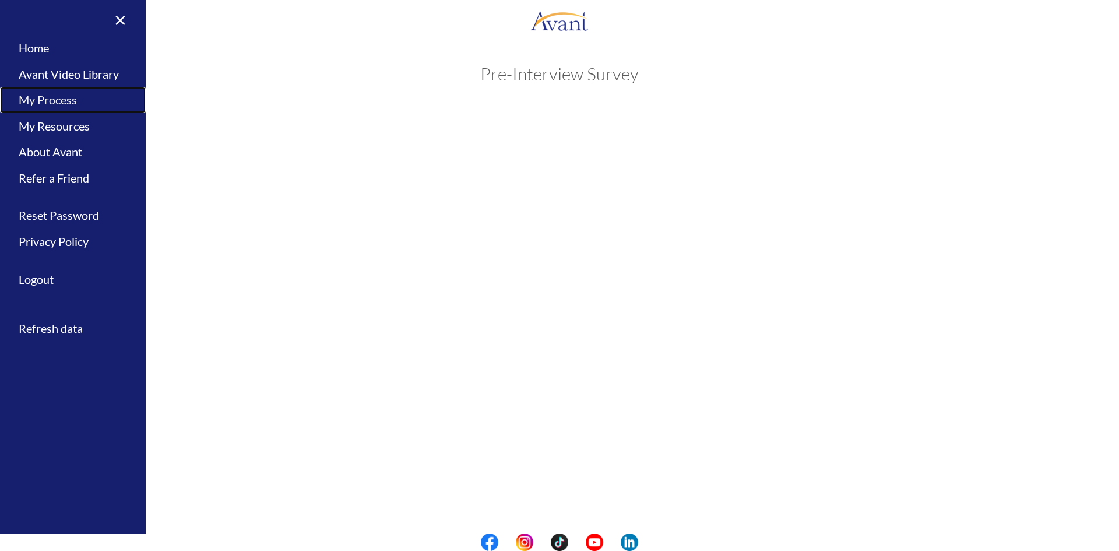
click at [69, 103] on link "My Process" at bounding box center [73, 100] width 146 height 26
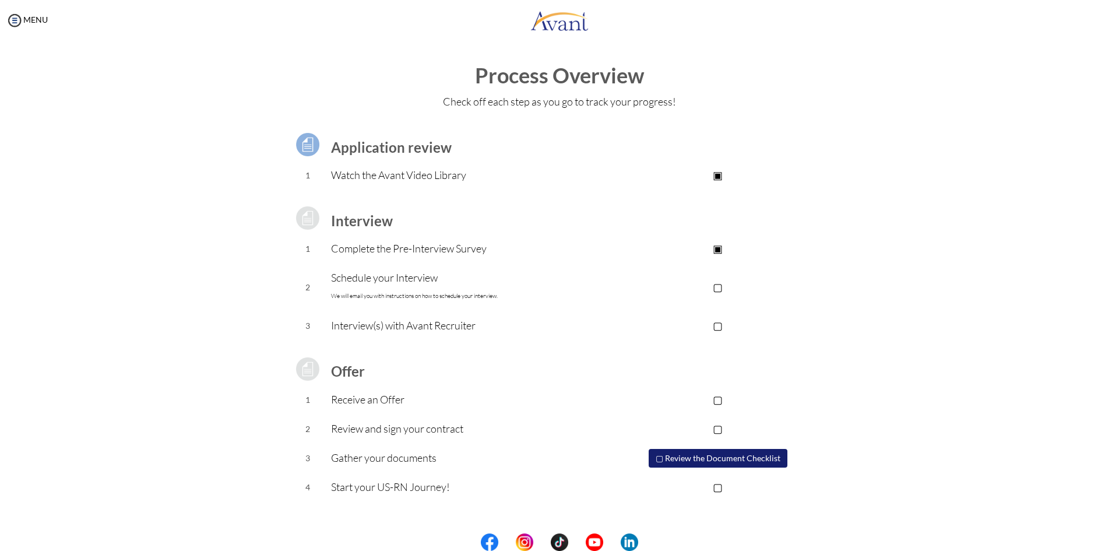
click at [720, 288] on p "▢" at bounding box center [718, 287] width 234 height 16
drag, startPoint x: 725, startPoint y: 454, endPoint x: 946, endPoint y: 468, distance: 221.3
click at [946, 468] on div "Process Overview Check off each step as you go to track your progress! Applicat…" at bounding box center [559, 312] width 1095 height 496
click at [721, 287] on p "▣" at bounding box center [718, 287] width 234 height 16
